Goal: Task Accomplishment & Management: Complete application form

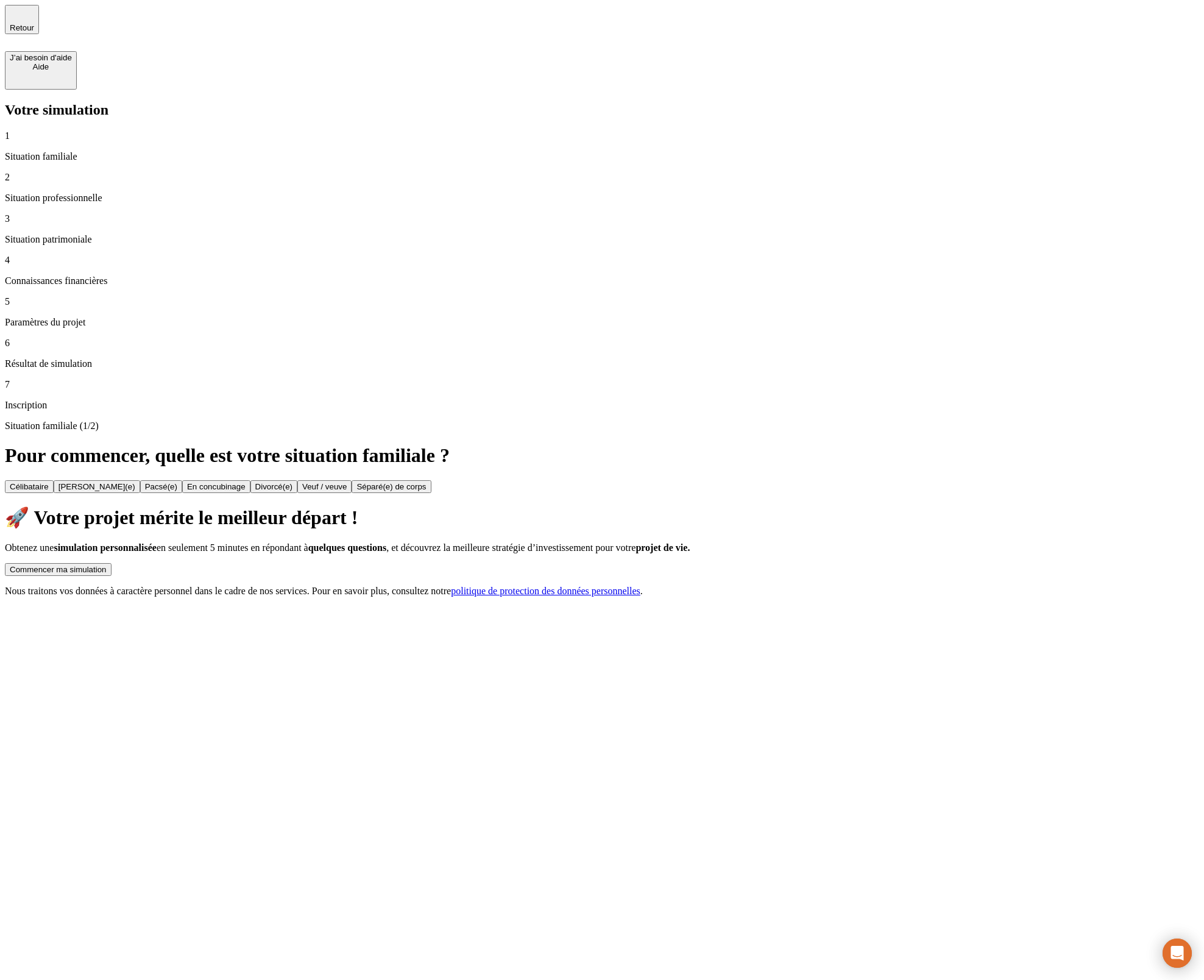
click at [111, 563] on button "Commencer ma simulation" at bounding box center [58, 569] width 107 height 13
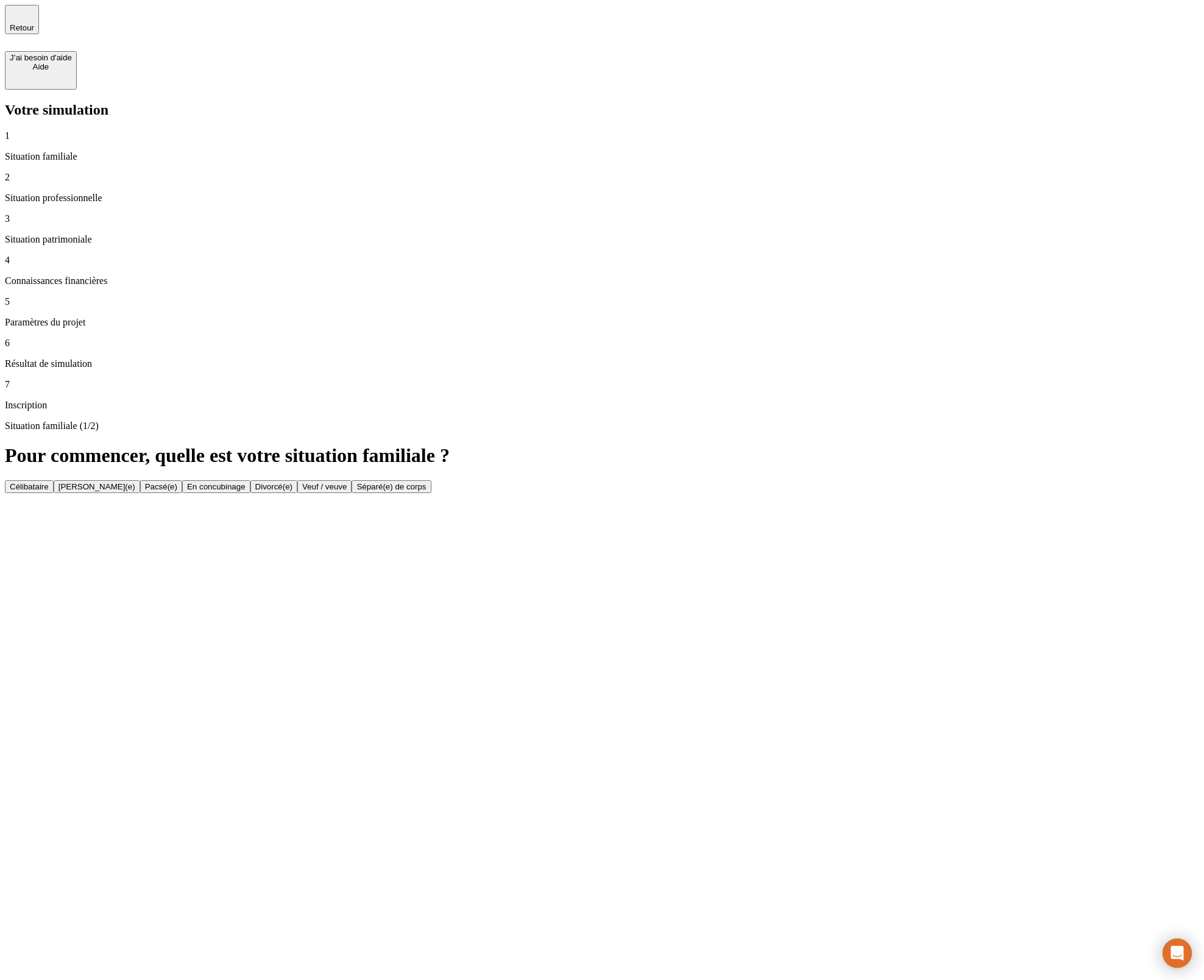
click at [54, 480] on button "Célibataire" at bounding box center [29, 487] width 49 height 13
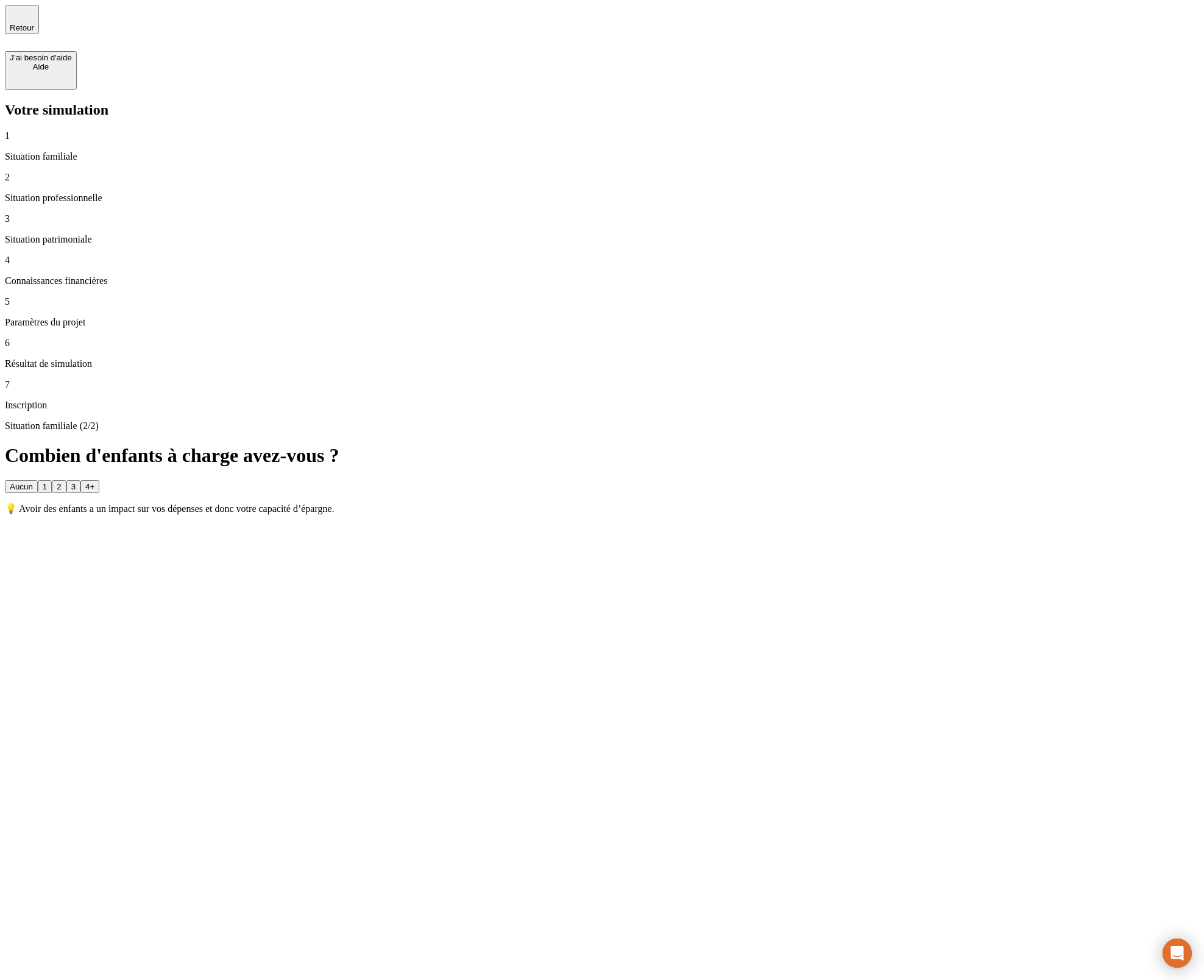
click at [66, 480] on button "2" at bounding box center [59, 487] width 14 height 13
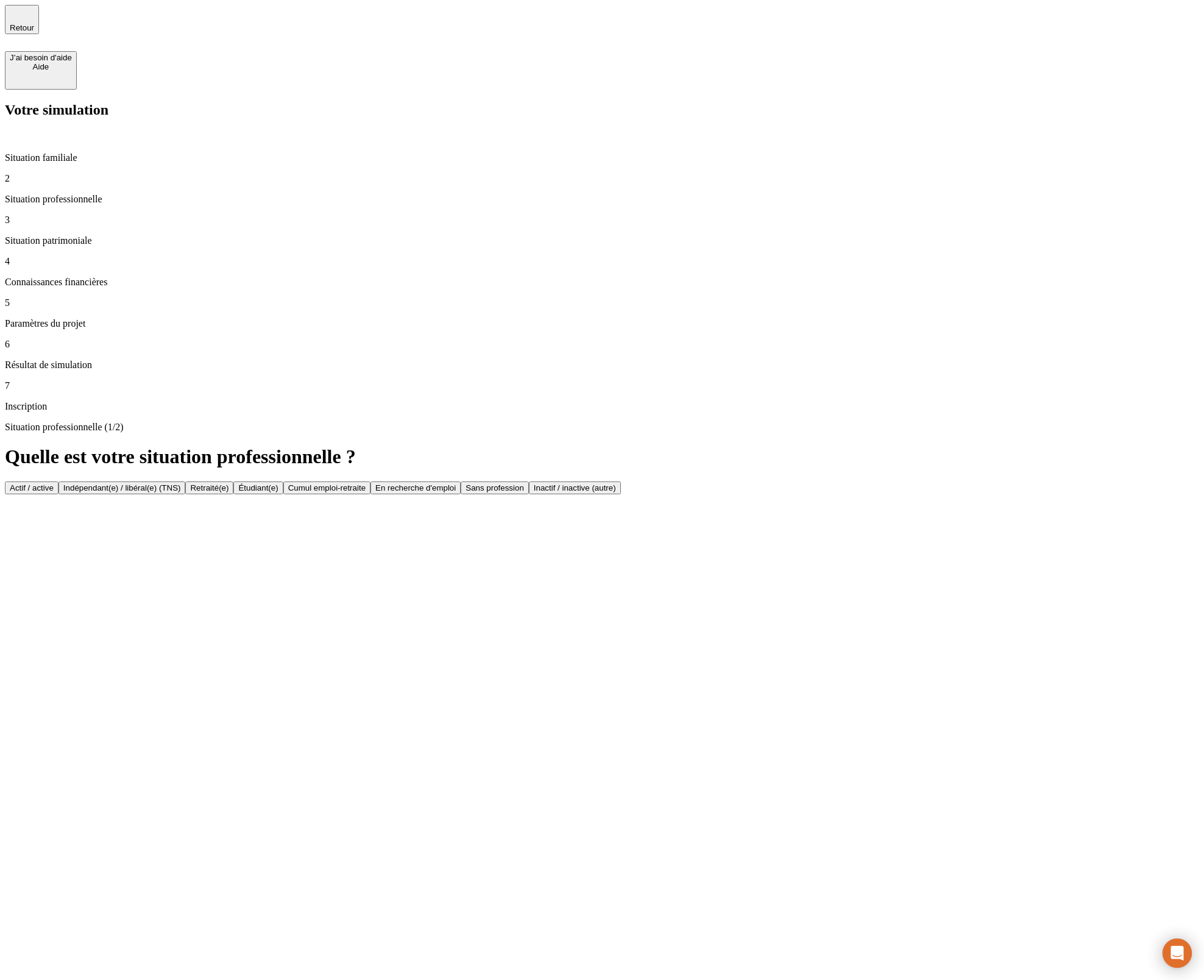
click at [104, 152] on p "Situation familiale" at bounding box center [602, 157] width 1194 height 11
click at [54, 482] on button "Célibataire" at bounding box center [29, 488] width 49 height 13
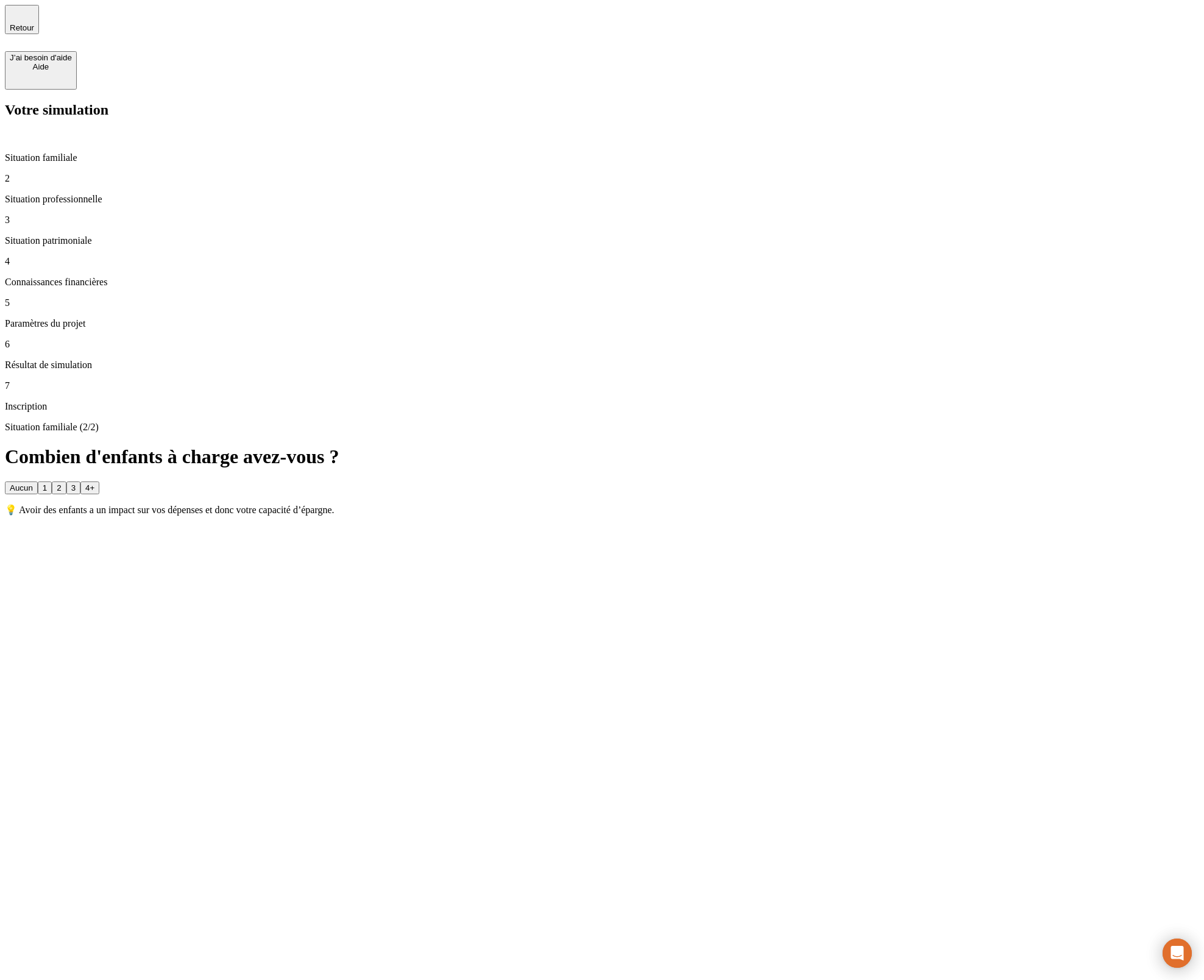
click at [52, 482] on button "1" at bounding box center [45, 488] width 14 height 13
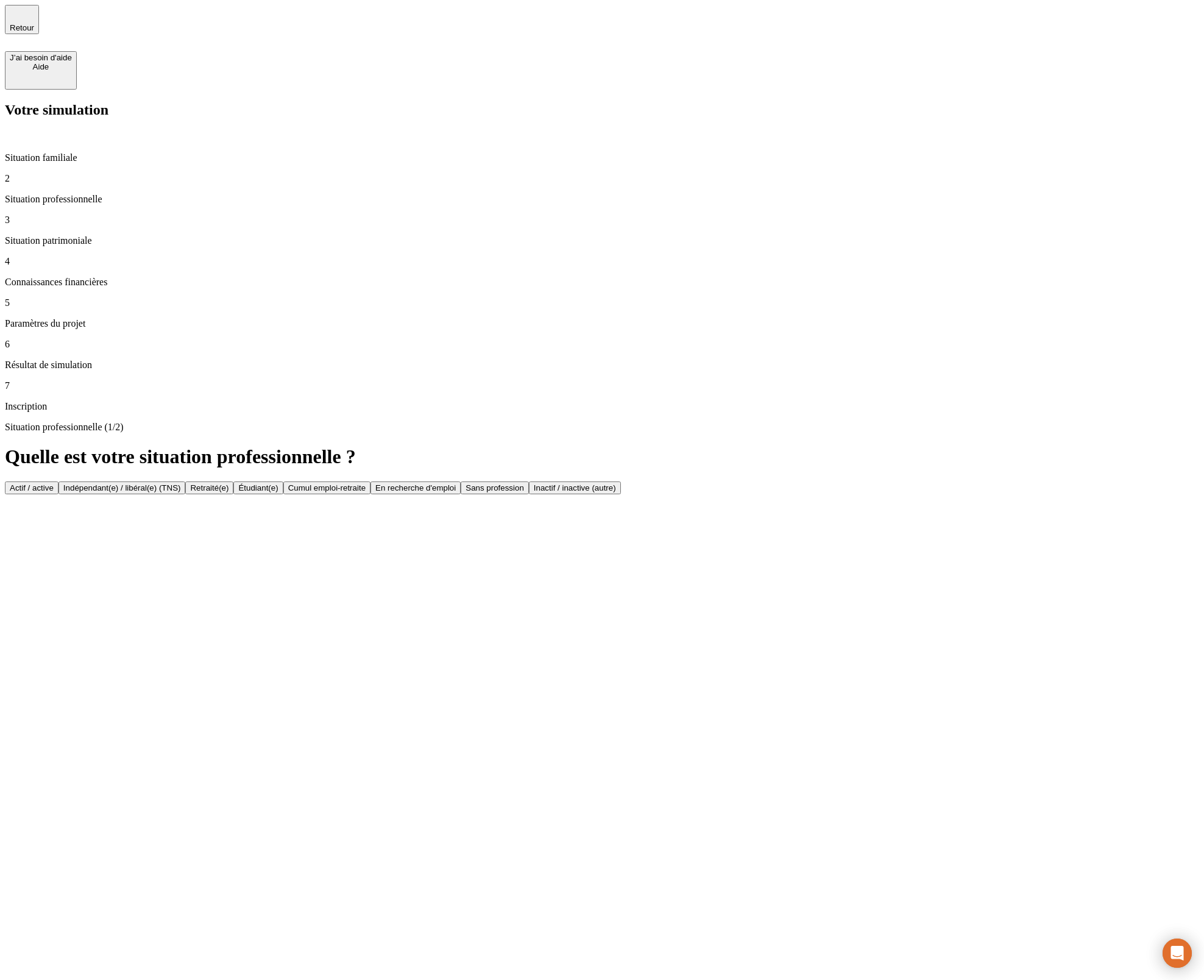
click at [58, 482] on button "Actif / active" at bounding box center [32, 488] width 54 height 13
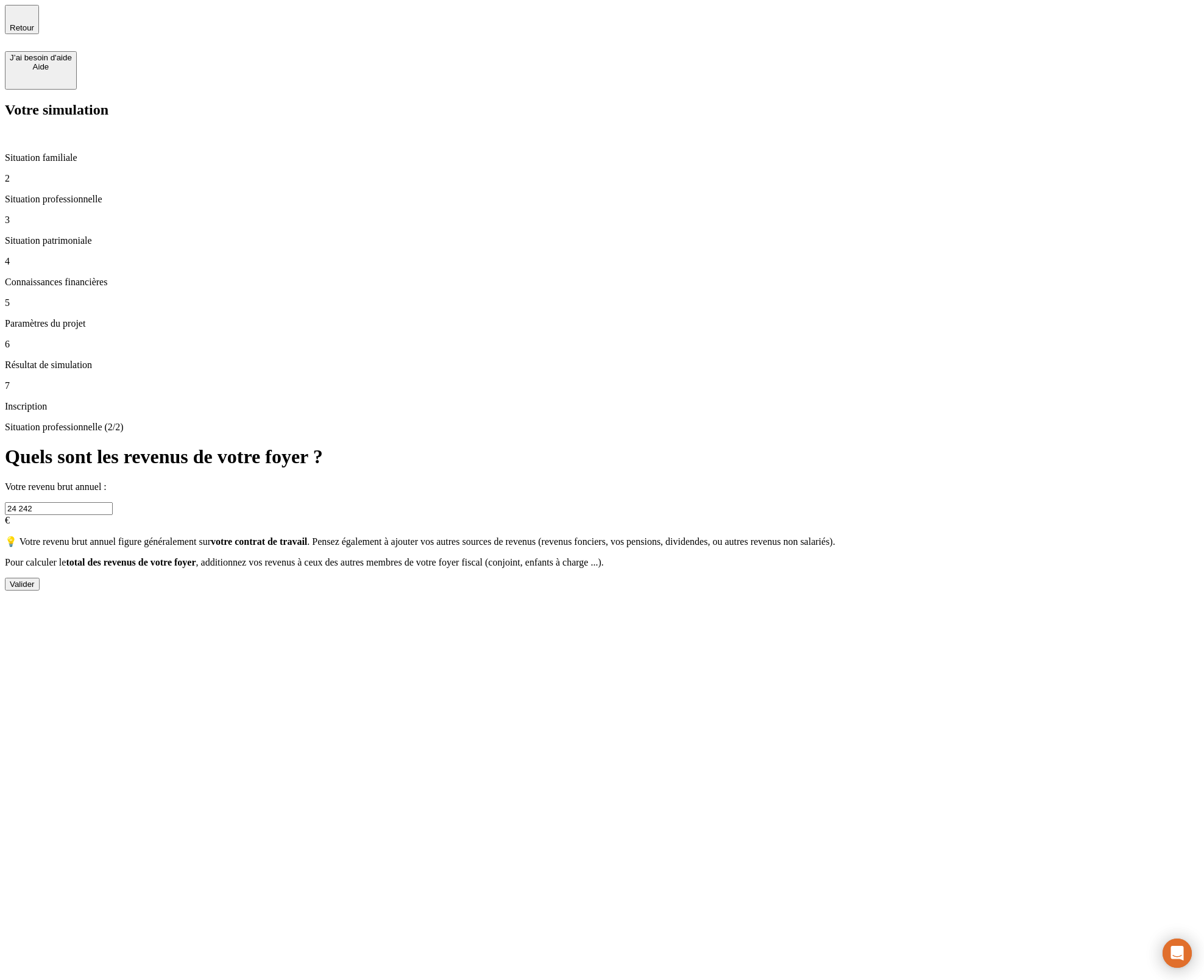
click at [93, 152] on p "Situation familiale" at bounding box center [602, 157] width 1194 height 11
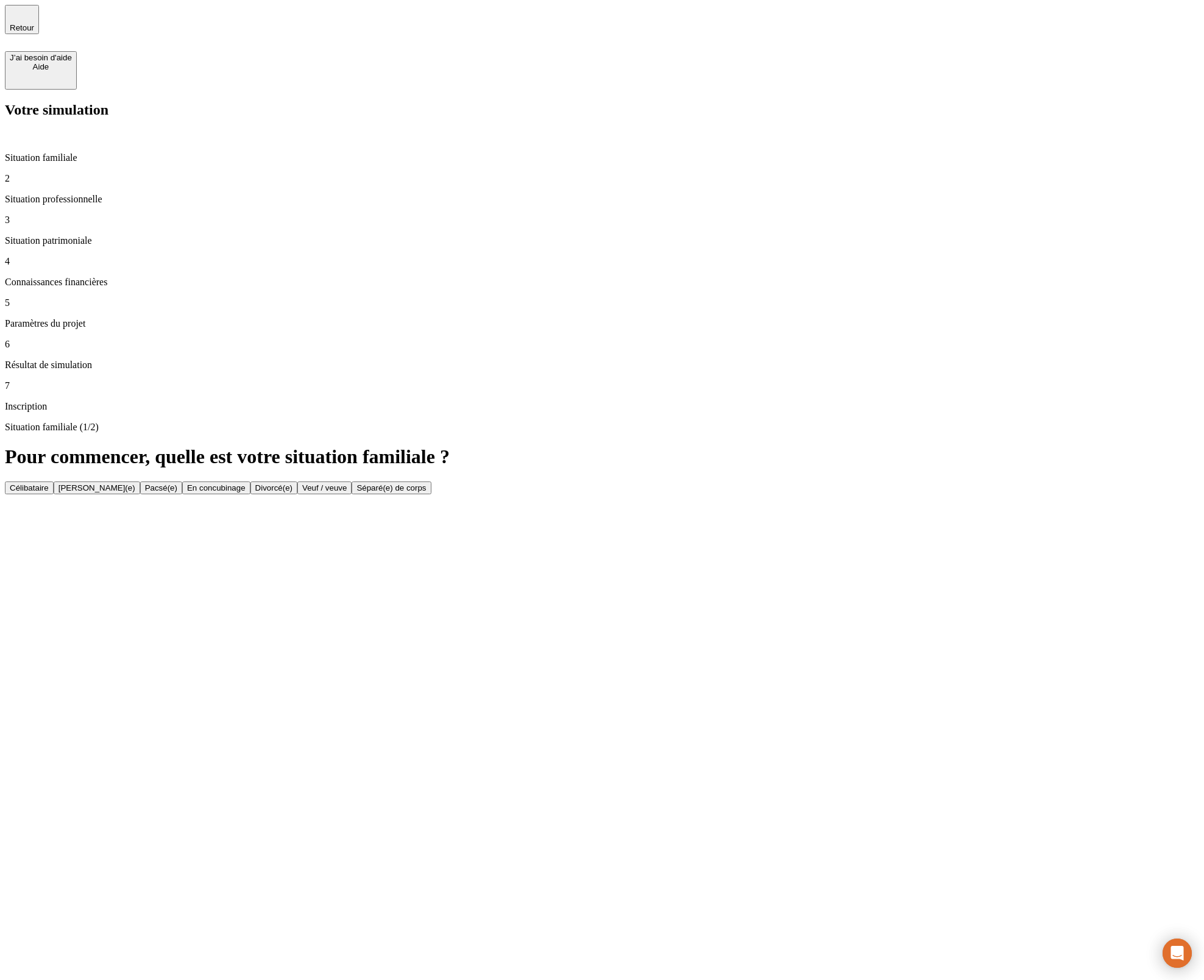
click at [106, 194] on p "Situation professionnelle" at bounding box center [602, 199] width 1194 height 11
click at [58, 482] on button "Actif / active" at bounding box center [32, 488] width 54 height 13
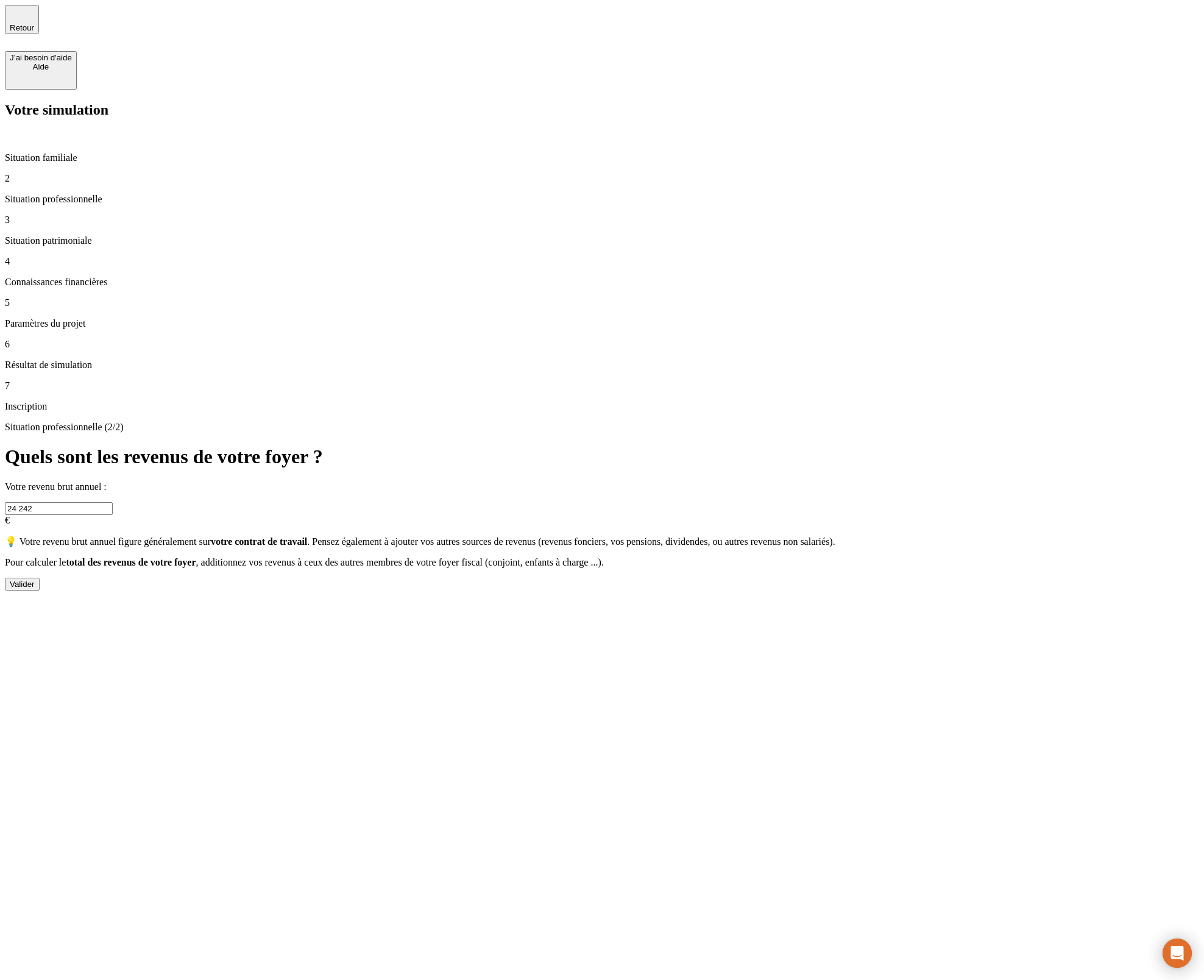
click at [453, 445] on h1 "Quels sont les revenus de votre foyer ?" at bounding box center [602, 456] width 1194 height 22
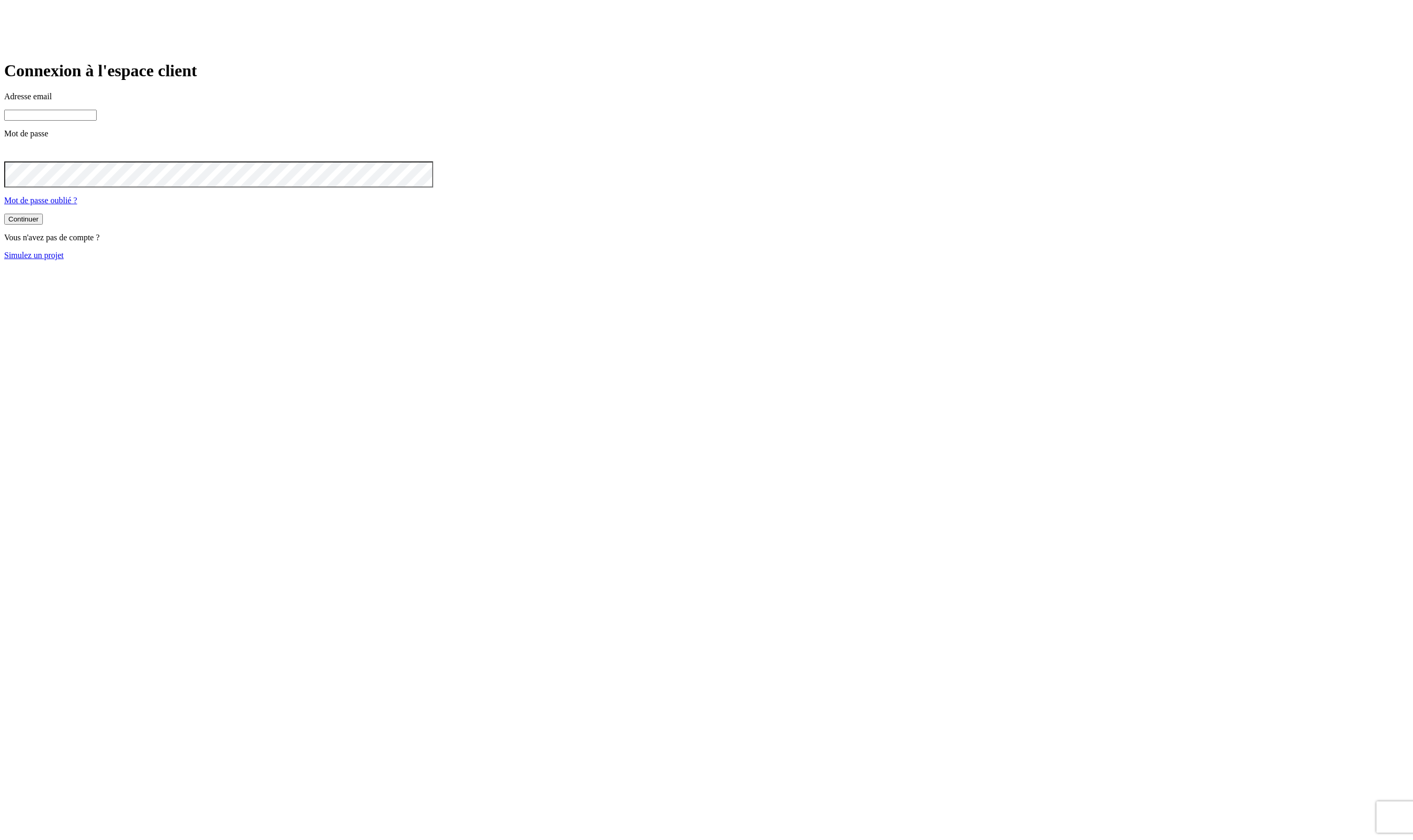
click at [97, 121] on input at bounding box center [50, 115] width 93 height 11
type input "j"
paste input "james.bond+@nalo.fr"
type input "james.bond+349@nalo.fr"
click at [4, 215] on button "Continuer" at bounding box center [24, 220] width 38 height 11
